Goal: Find specific page/section: Find specific page/section

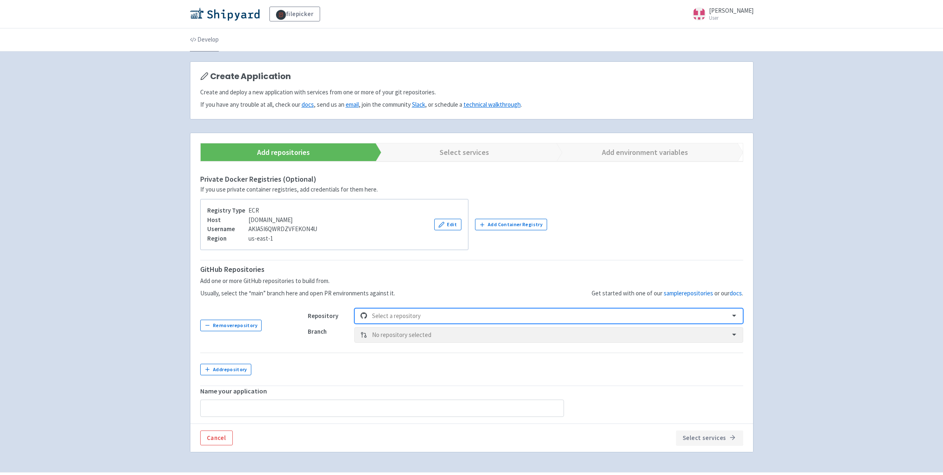
click at [210, 40] on link "Develop" at bounding box center [204, 39] width 29 height 23
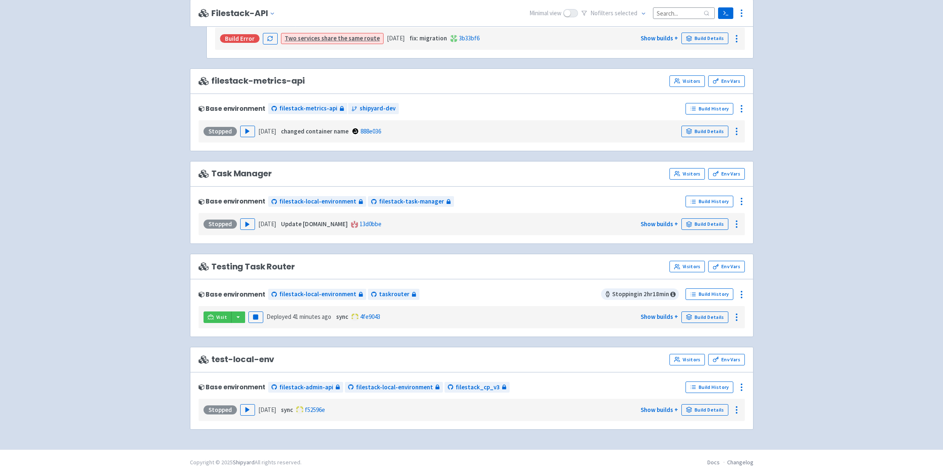
scroll to position [133, 0]
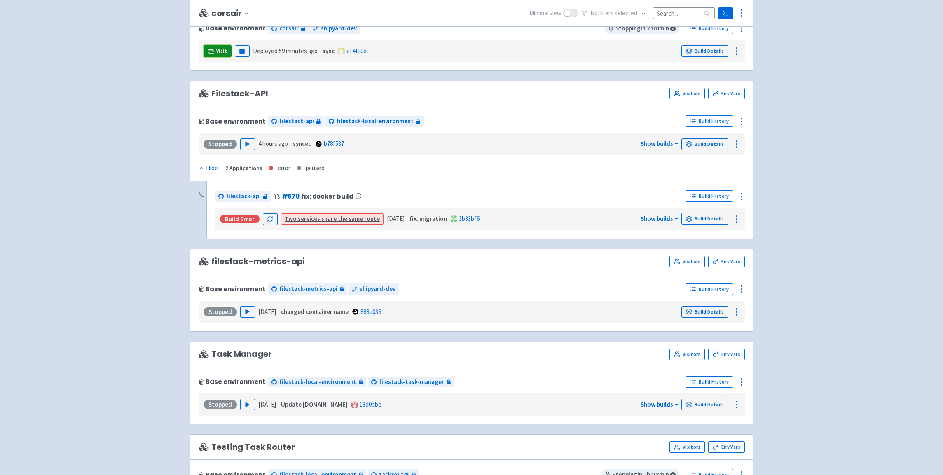
click at [224, 47] on link "Visit" at bounding box center [218, 51] width 28 height 12
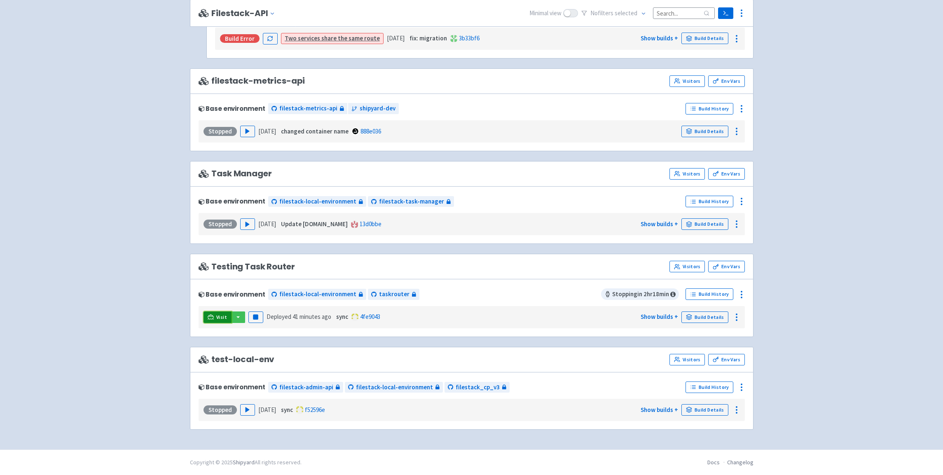
click at [214, 314] on icon at bounding box center [211, 317] width 6 height 6
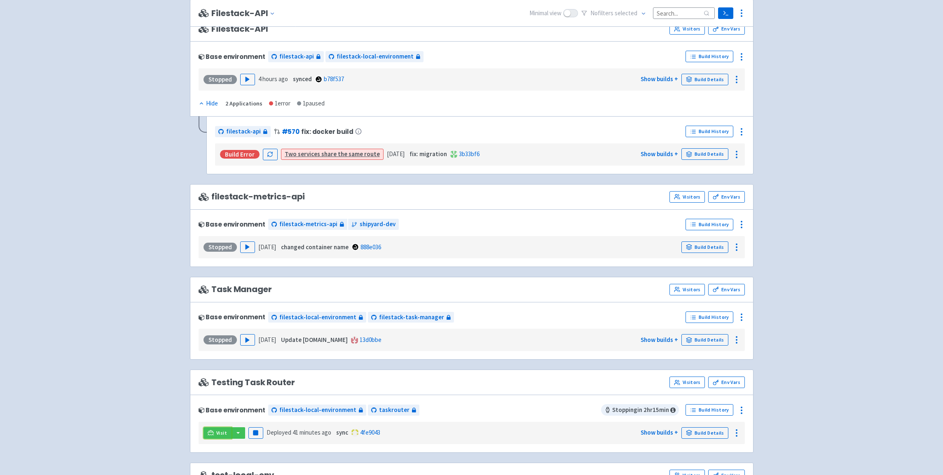
scroll to position [205, 0]
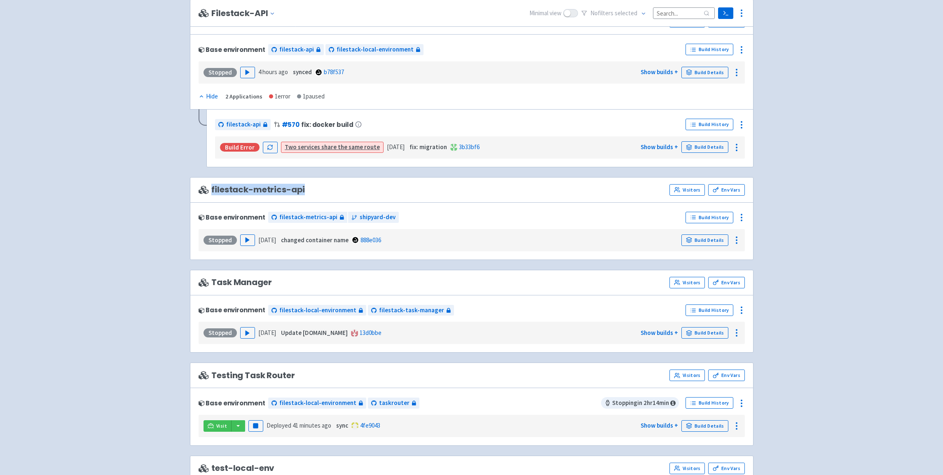
drag, startPoint x: 212, startPoint y: 189, endPoint x: 316, endPoint y: 189, distance: 104.7
click at [316, 189] on div "filestack-metrics-api Visitors Env Vars" at bounding box center [472, 190] width 546 height 12
copy span "filestack-metrics-api"
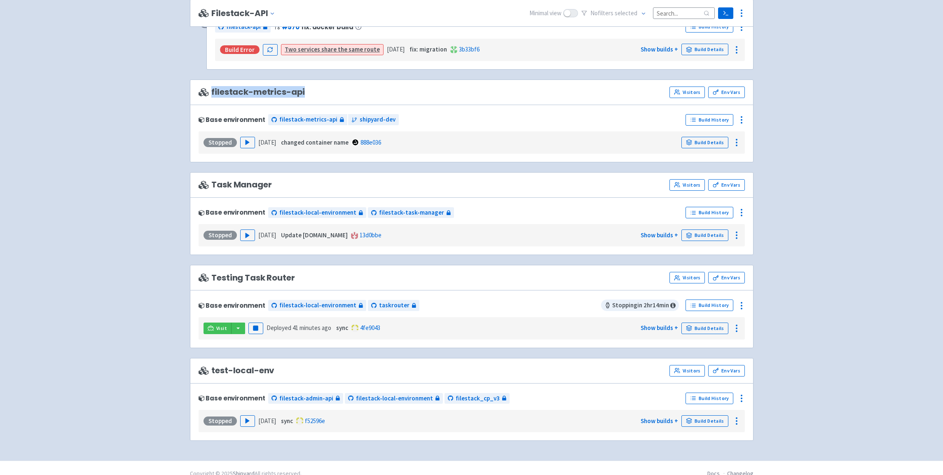
scroll to position [316, 0]
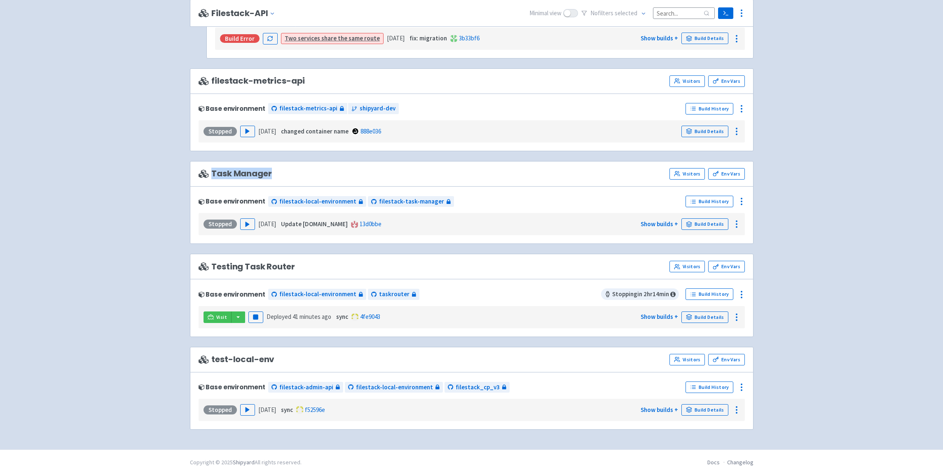
drag, startPoint x: 213, startPoint y: 173, endPoint x: 293, endPoint y: 172, distance: 80.8
click at [293, 172] on div "Task Manager Visitors Env Vars" at bounding box center [472, 174] width 546 height 12
copy span "Task Manager"
